Goal: Manage account settings

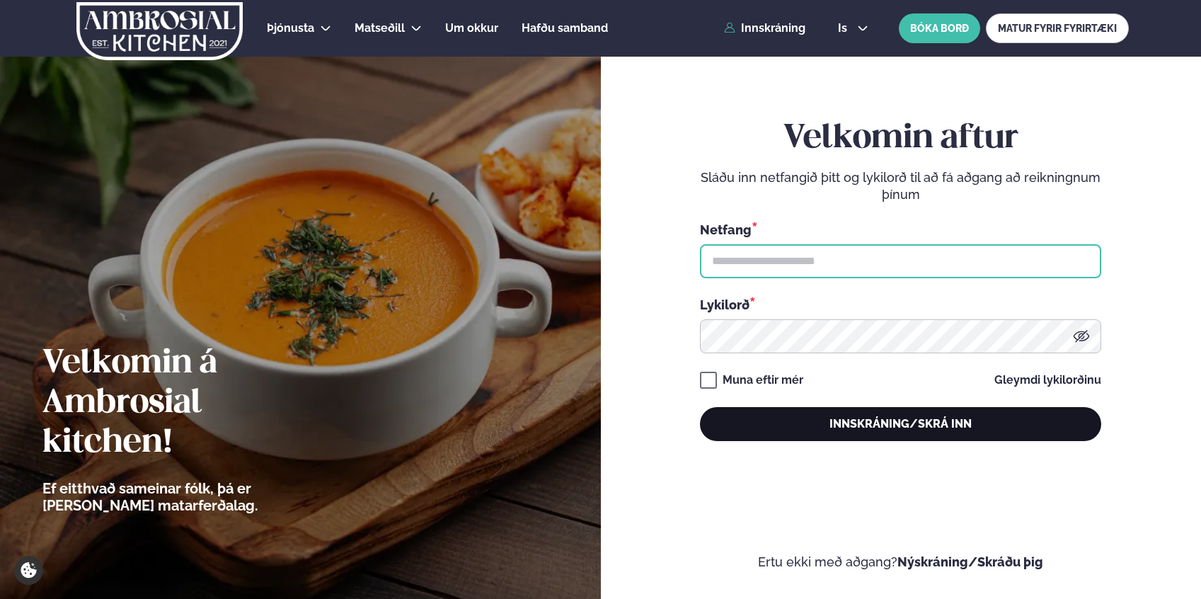
type input "**********"
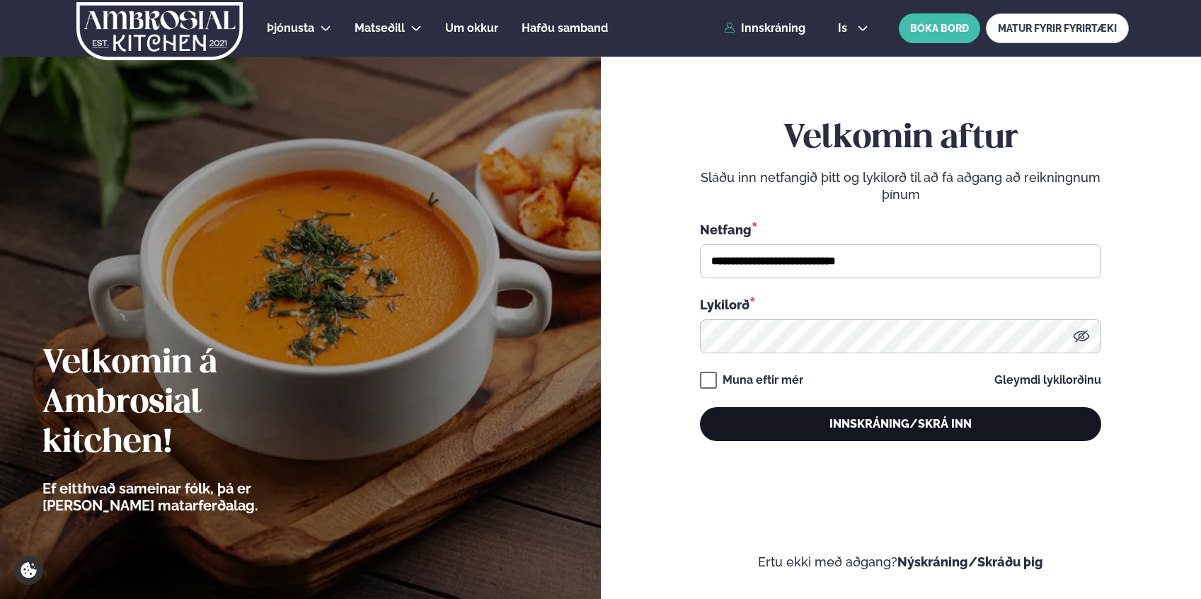
click at [888, 423] on button "Innskráning/Skrá inn" at bounding box center [900, 424] width 401 height 34
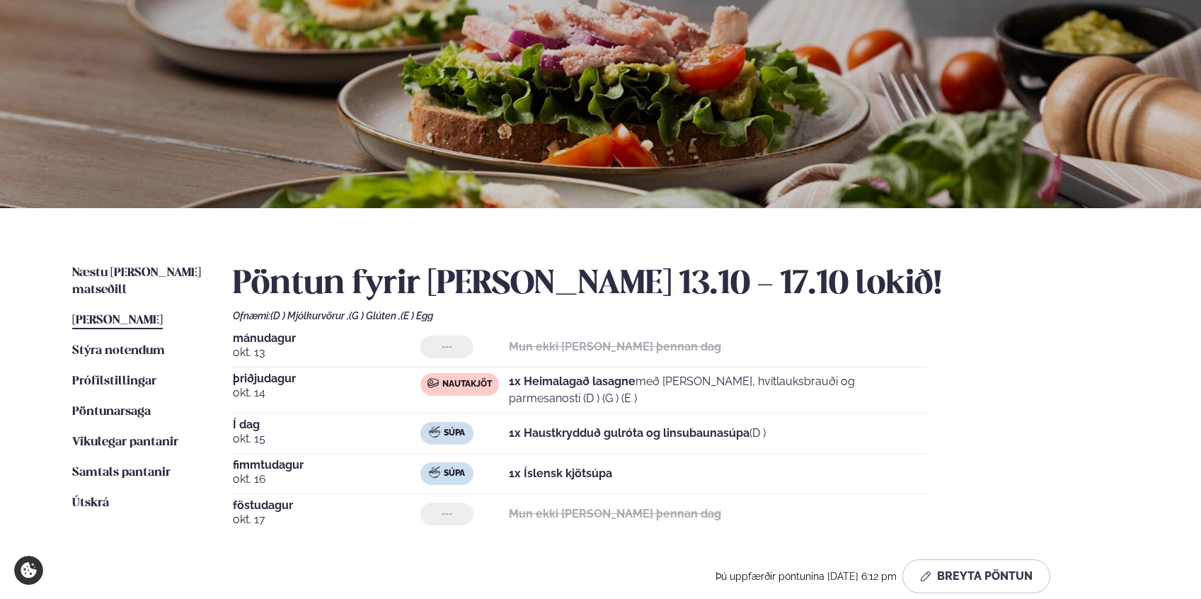
scroll to position [107, 0]
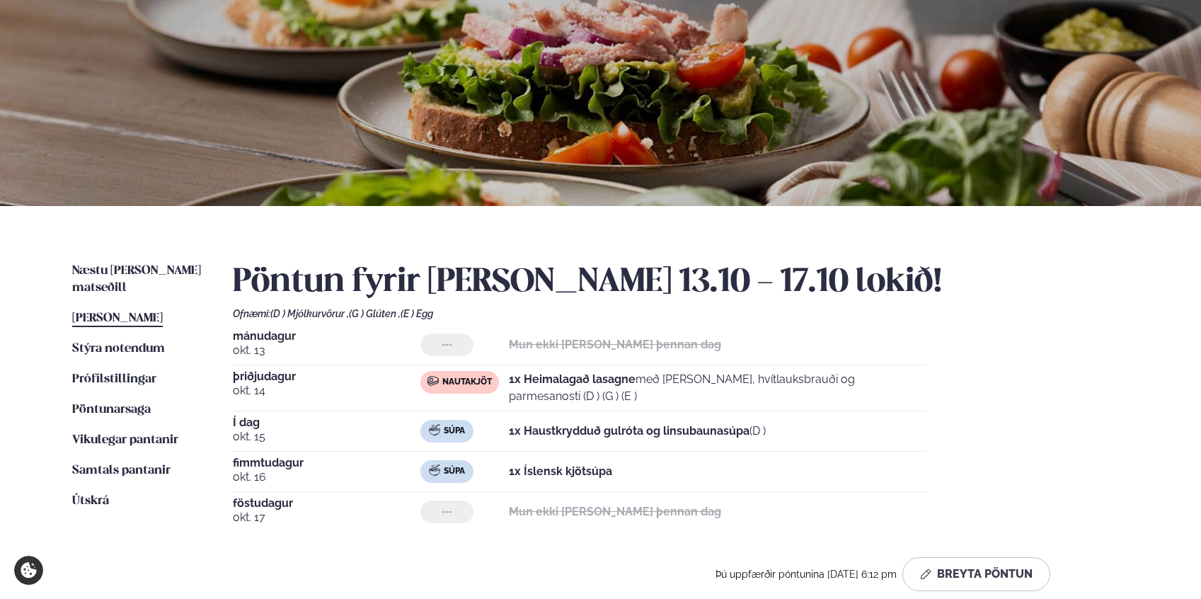
drag, startPoint x: 775, startPoint y: 430, endPoint x: 512, endPoint y: 427, distance: 263.3
click at [512, 427] on div "Súpa 1x Haustkrydduð gulróta og linsubaunasúpa (D )" at bounding box center [673, 431] width 506 height 23
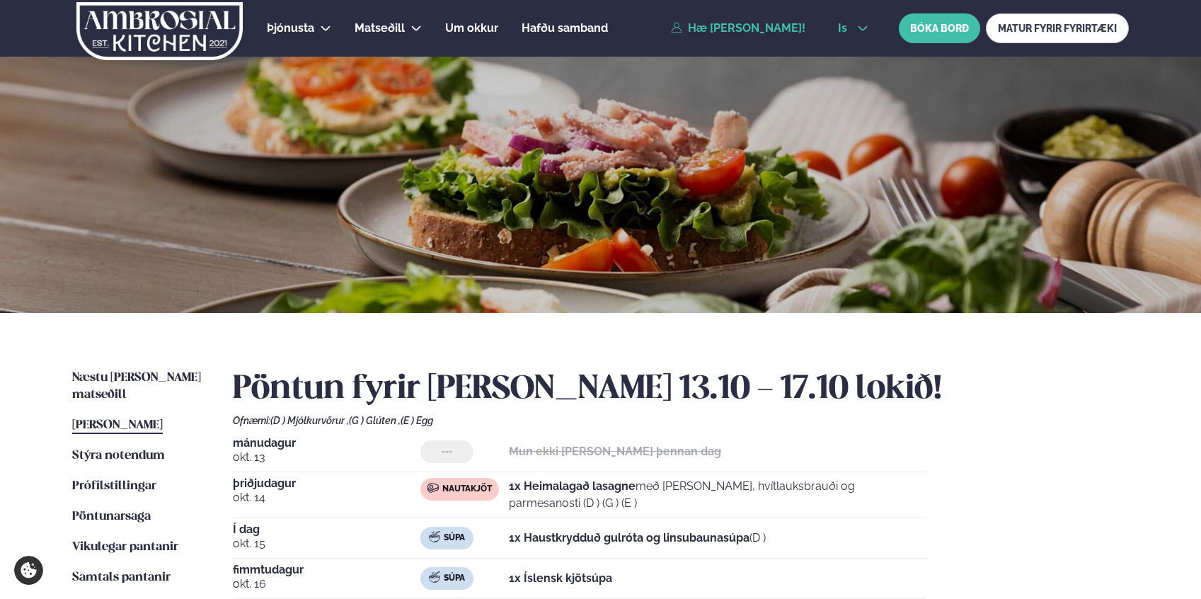
click at [846, 32] on span "is" at bounding box center [844, 28] width 13 height 11
click at [849, 62] on link "en" at bounding box center [853, 54] width 53 height 28
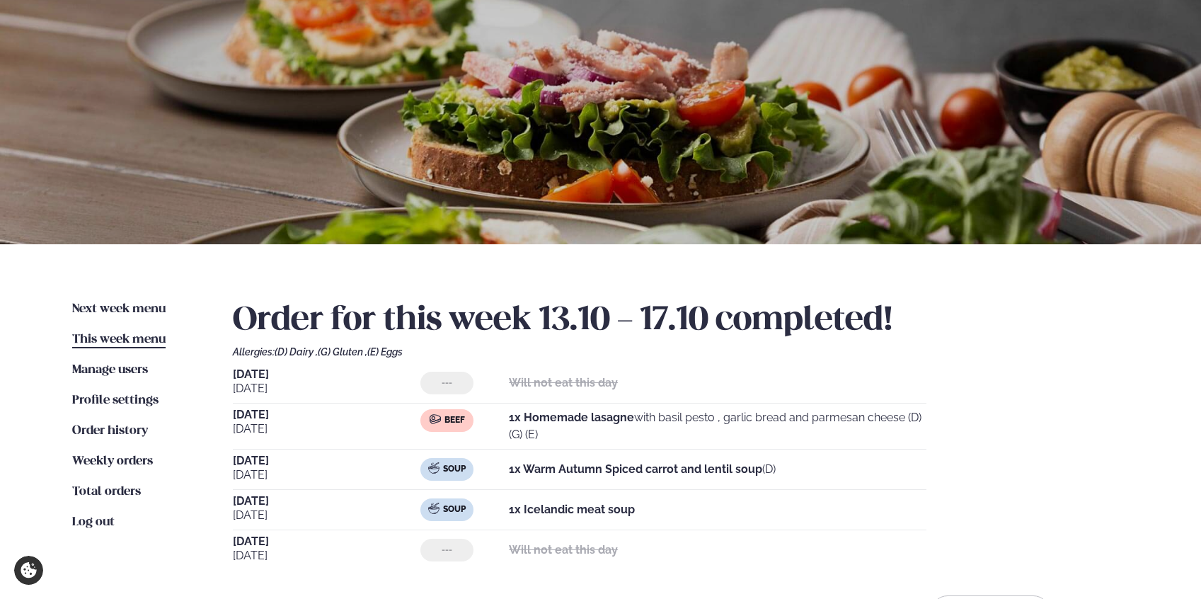
scroll to position [86, 0]
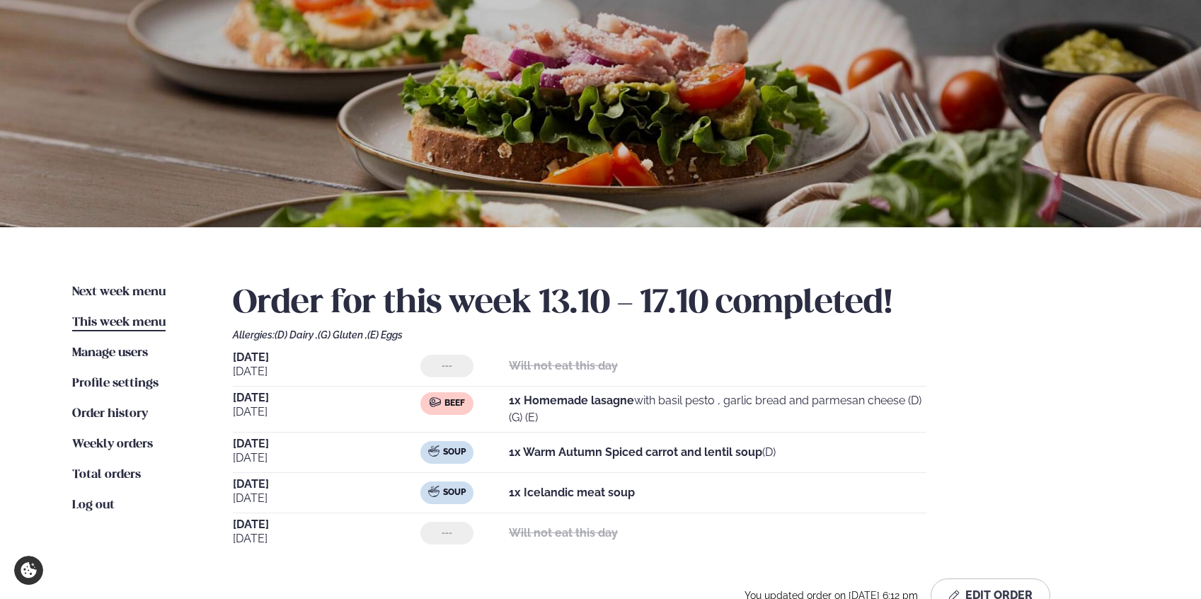
drag, startPoint x: 781, startPoint y: 452, endPoint x: 512, endPoint y: 446, distance: 269.0
click at [512, 446] on div "Soup 1x Warm Autumn Spiced carrot and lentil soup (D)" at bounding box center [673, 452] width 506 height 23
copy p "1x Warm Autumn Spiced carrot and lentil soup (D)"
